Goal: Information Seeking & Learning: Learn about a topic

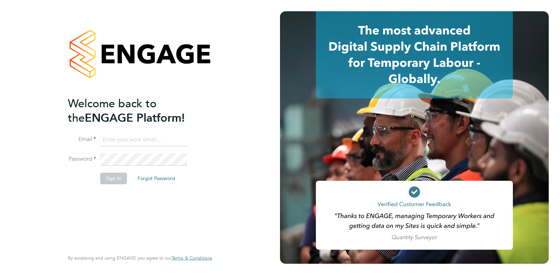
click at [142, 142] on input at bounding box center [143, 140] width 87 height 13
type input "ellie@omniapeople.com"
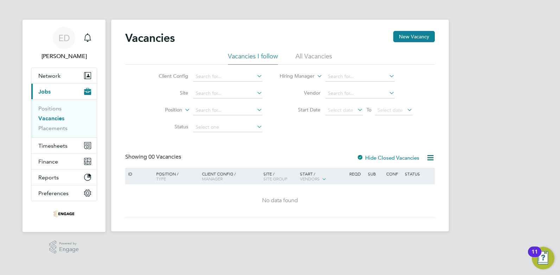
click at [50, 119] on link "Vacancies" at bounding box center [51, 118] width 26 height 7
click at [47, 116] on link "Vacancies" at bounding box center [51, 118] width 26 height 7
click at [60, 128] on link "Placements" at bounding box center [52, 128] width 29 height 7
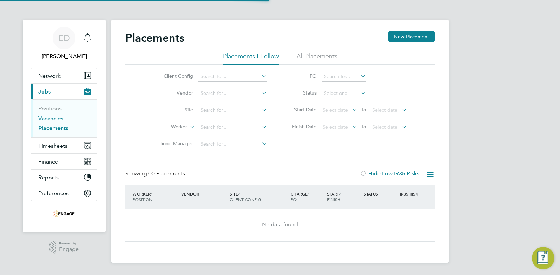
click at [52, 118] on link "Vacancies" at bounding box center [50, 118] width 25 height 7
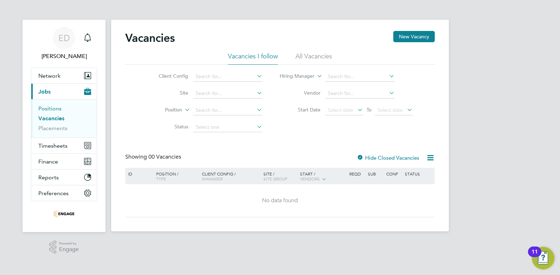
click at [57, 109] on link "Positions" at bounding box center [49, 108] width 23 height 7
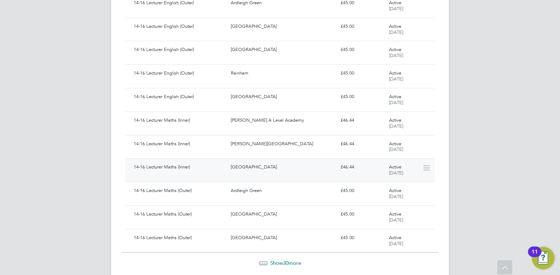
scroll to position [604, 0]
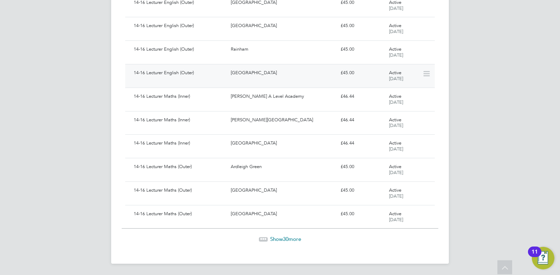
click at [273, 78] on div "Redbridge Campus" at bounding box center [282, 73] width 109 height 12
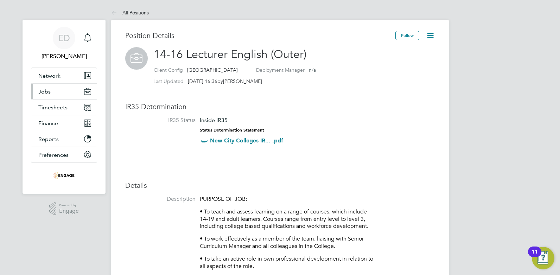
click at [58, 95] on button "Jobs" at bounding box center [63, 91] width 65 height 15
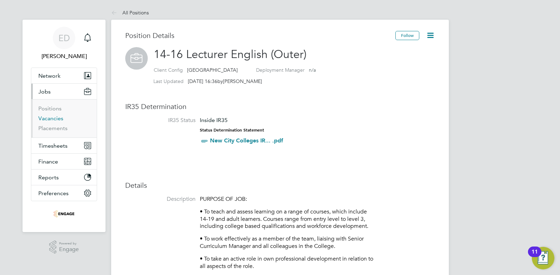
click at [52, 118] on link "Vacancies" at bounding box center [50, 118] width 25 height 7
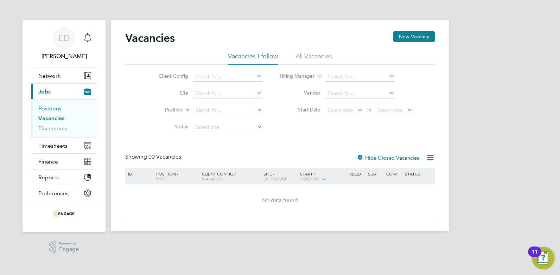
click at [53, 109] on link "Positions" at bounding box center [49, 108] width 23 height 7
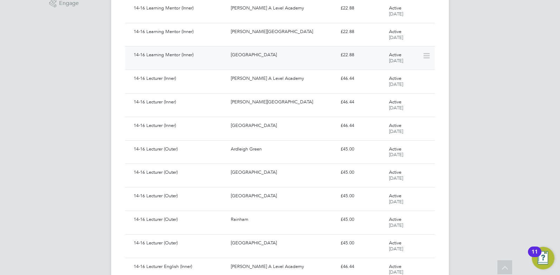
scroll to position [255, 0]
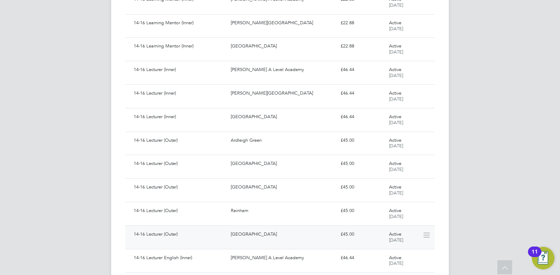
click at [244, 238] on div "Redbridge Campus" at bounding box center [282, 234] width 109 height 12
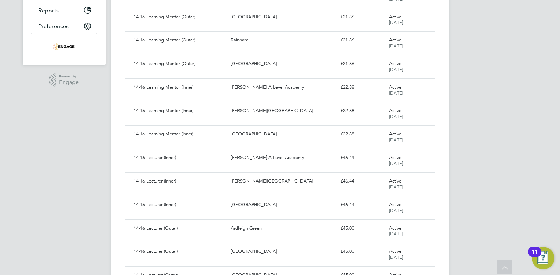
scroll to position [53, 0]
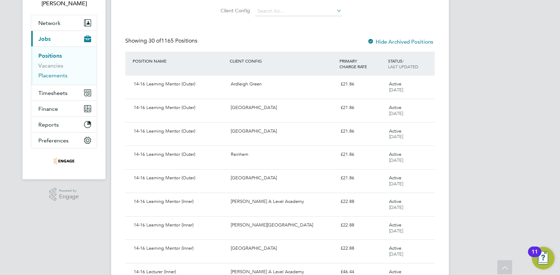
click at [62, 78] on link "Placements" at bounding box center [52, 75] width 29 height 7
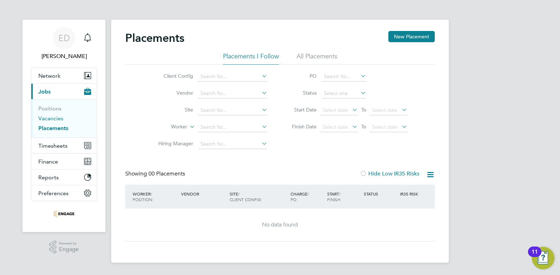
click at [51, 119] on link "Vacancies" at bounding box center [50, 118] width 25 height 7
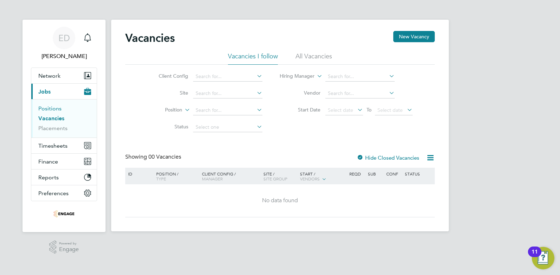
click at [54, 111] on link "Positions" at bounding box center [49, 108] width 23 height 7
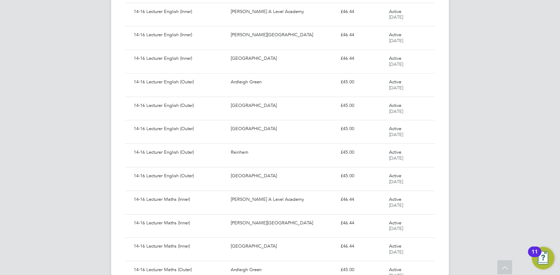
scroll to position [604, 0]
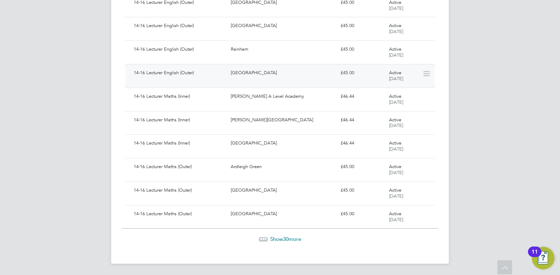
click at [426, 75] on icon at bounding box center [425, 74] width 7 height 8
click at [397, 73] on span "Active" at bounding box center [395, 73] width 12 height 6
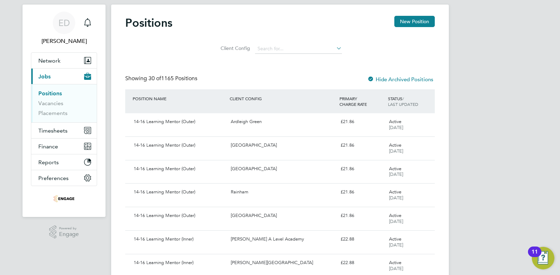
scroll to position [6, 0]
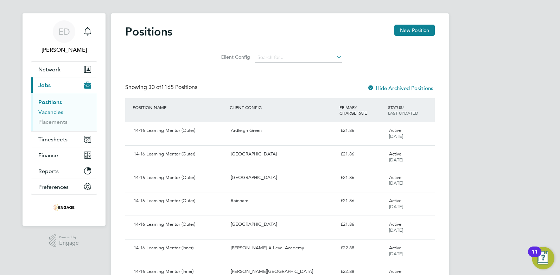
click at [56, 114] on link "Vacancies" at bounding box center [50, 112] width 25 height 7
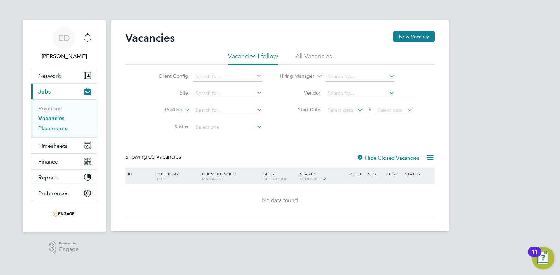
click at [56, 128] on link "Placements" at bounding box center [52, 128] width 29 height 7
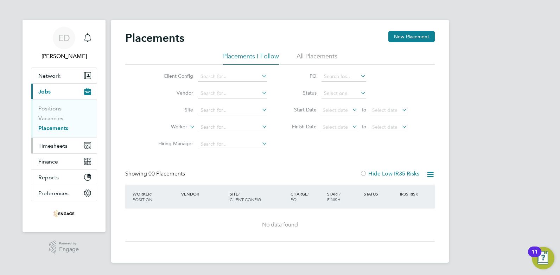
click at [58, 143] on span "Timesheets" at bounding box center [52, 145] width 29 height 7
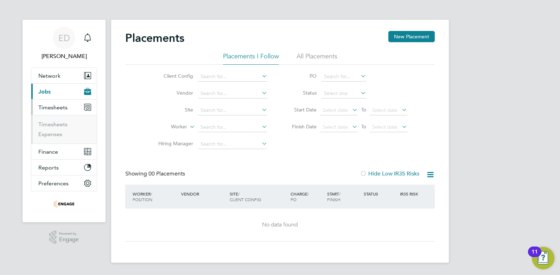
click at [50, 106] on span "Timesheets" at bounding box center [52, 107] width 29 height 7
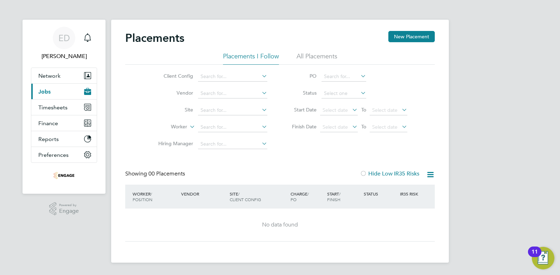
click at [51, 96] on button "Current page: Jobs" at bounding box center [63, 91] width 65 height 15
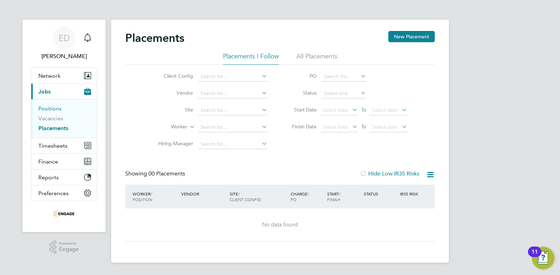
click at [52, 109] on link "Positions" at bounding box center [49, 108] width 23 height 7
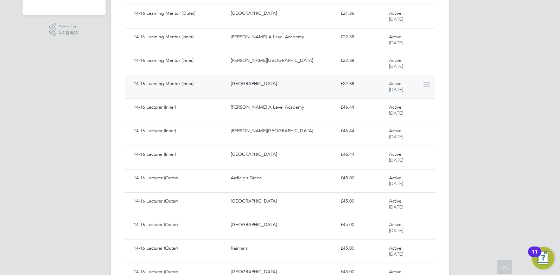
scroll to position [59, 0]
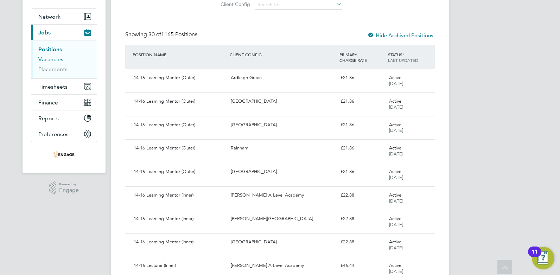
click at [56, 59] on link "Vacancies" at bounding box center [50, 59] width 25 height 7
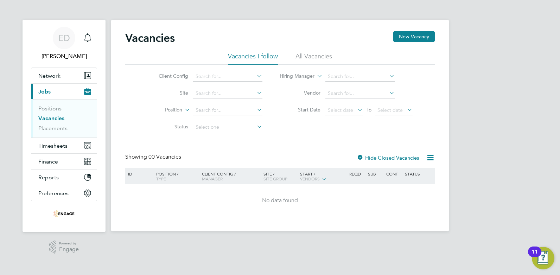
click at [61, 110] on li "Positions" at bounding box center [64, 110] width 53 height 10
click at [51, 109] on link "Positions" at bounding box center [49, 108] width 23 height 7
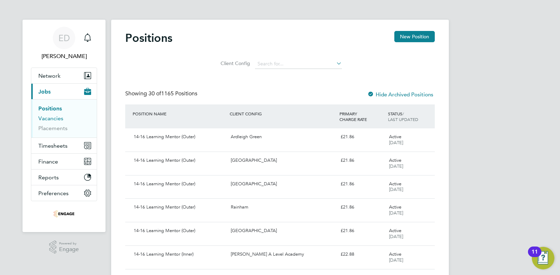
click at [51, 120] on link "Vacancies" at bounding box center [50, 118] width 25 height 7
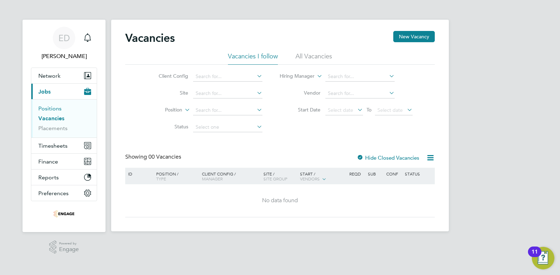
click at [58, 111] on link "Positions" at bounding box center [49, 108] width 23 height 7
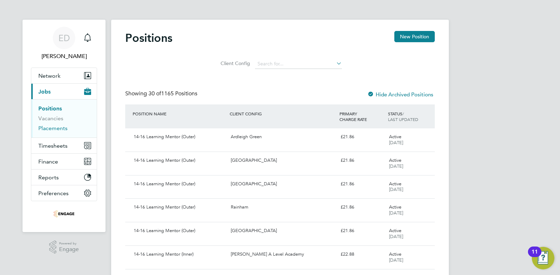
click at [51, 127] on link "Placements" at bounding box center [52, 128] width 29 height 7
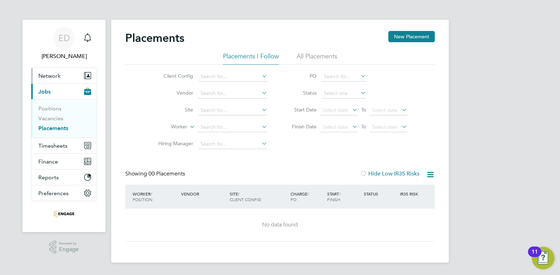
click at [44, 78] on span "Network" at bounding box center [49, 75] width 22 height 7
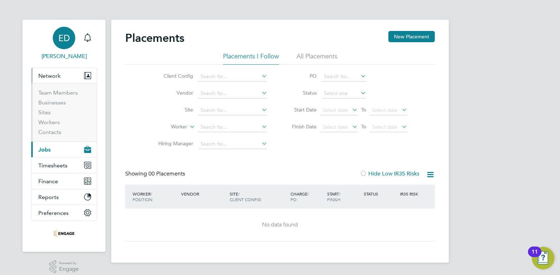
click at [51, 50] on link "ED Ellie Dean" at bounding box center [64, 44] width 66 height 34
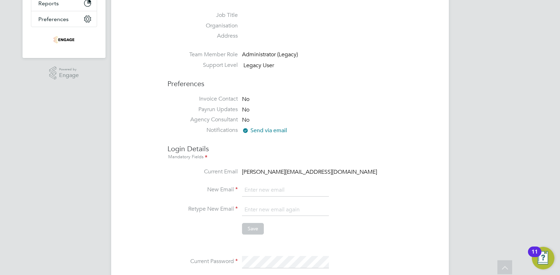
scroll to position [13, 0]
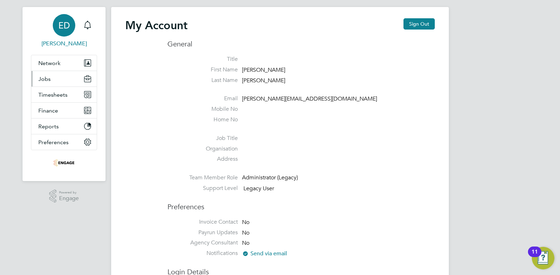
click at [34, 79] on button "Jobs" at bounding box center [63, 78] width 65 height 15
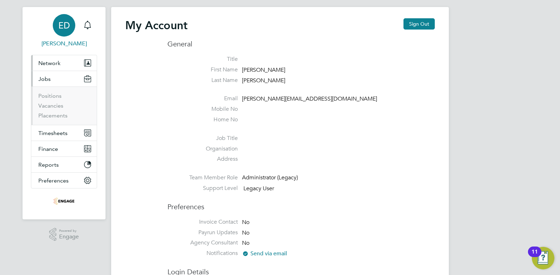
click at [49, 65] on span "Network" at bounding box center [49, 63] width 22 height 7
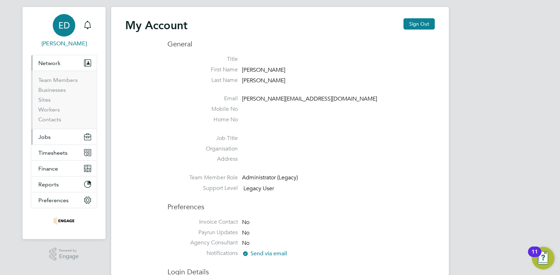
click at [54, 136] on button "Jobs" at bounding box center [63, 136] width 65 height 15
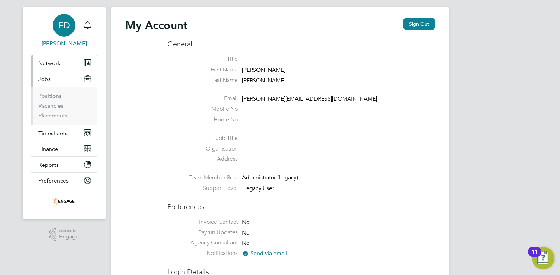
click at [47, 66] on span "Network" at bounding box center [49, 63] width 22 height 7
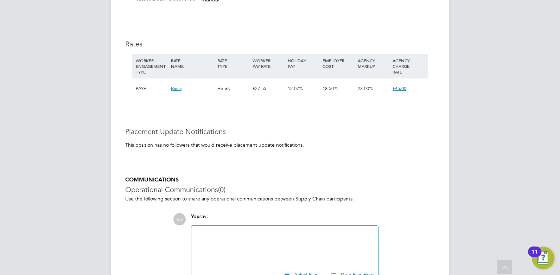
scroll to position [1154, 0]
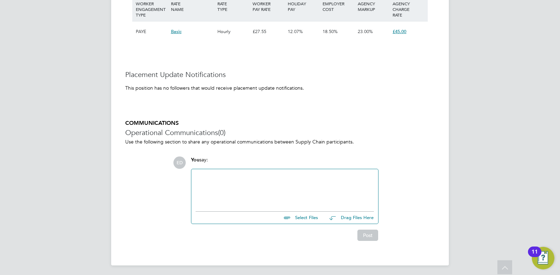
scroll to position [1204, 0]
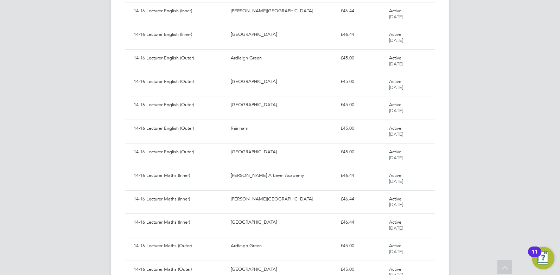
scroll to position [446, 0]
